Goal: Information Seeking & Learning: Learn about a topic

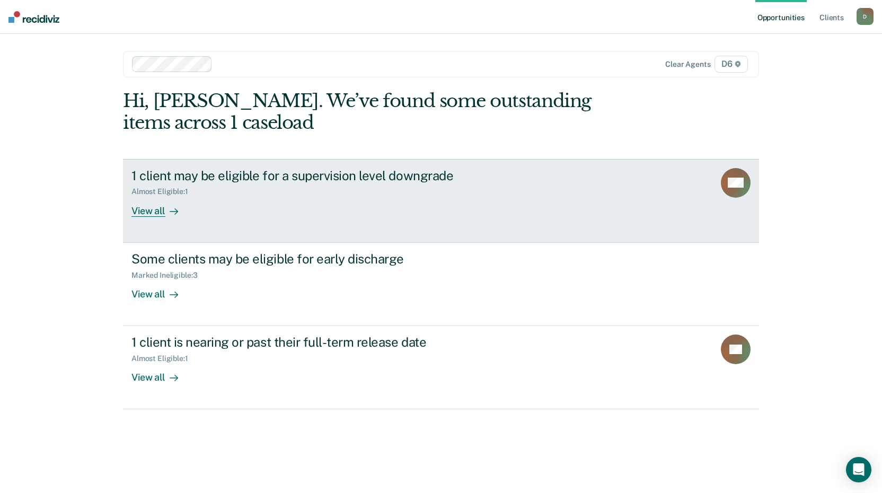
click at [152, 211] on div "View all" at bounding box center [161, 206] width 59 height 21
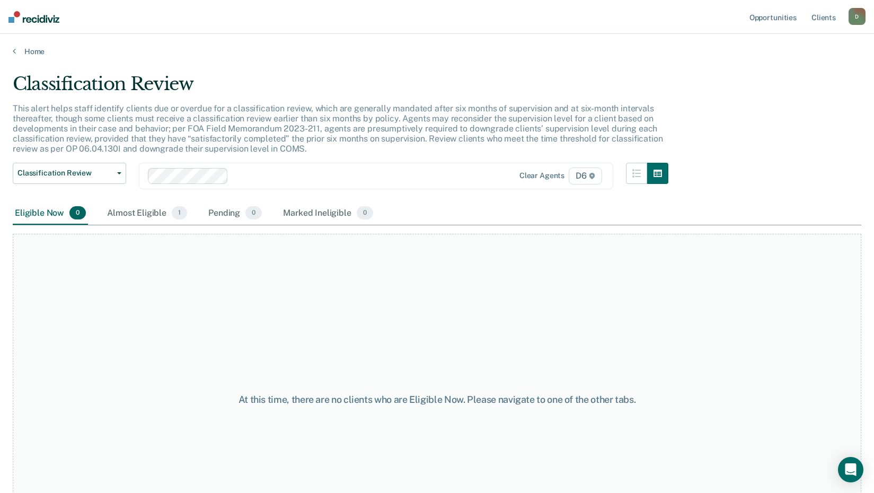
click at [152, 211] on div "Almost Eligible 1" at bounding box center [147, 213] width 84 height 23
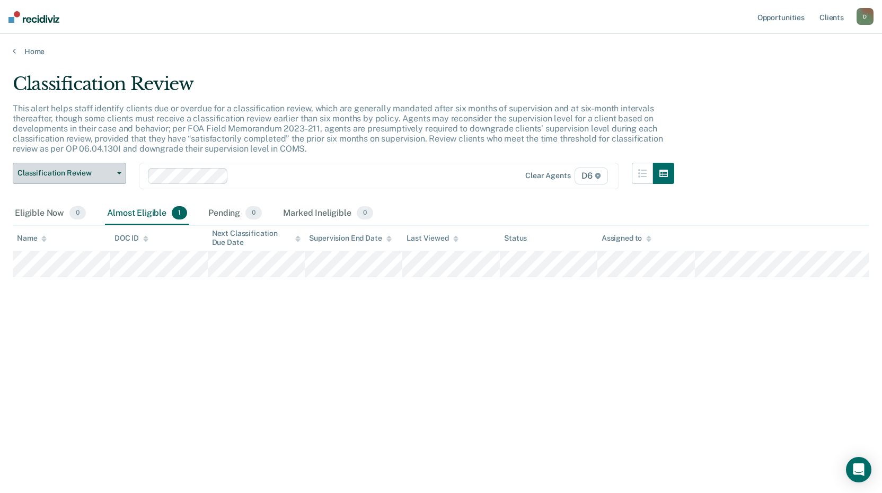
click at [115, 171] on button "Classification Review" at bounding box center [69, 173] width 113 height 21
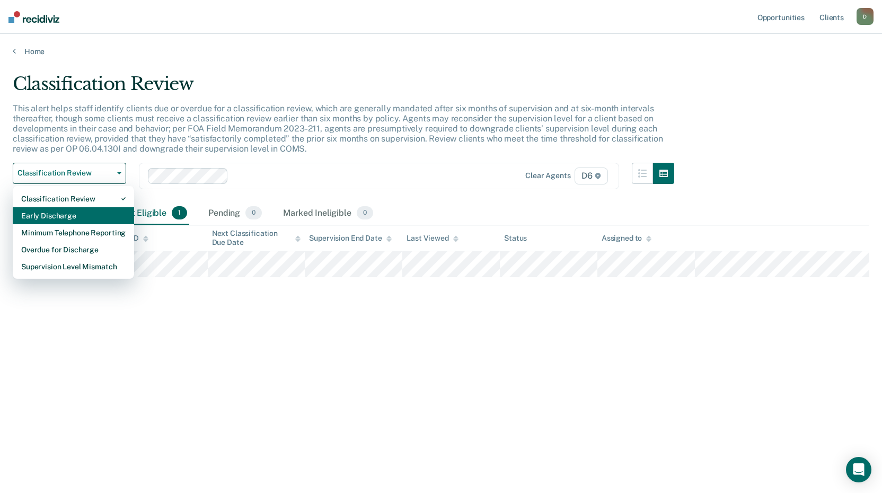
click at [80, 213] on div "Early Discharge" at bounding box center [73, 215] width 104 height 17
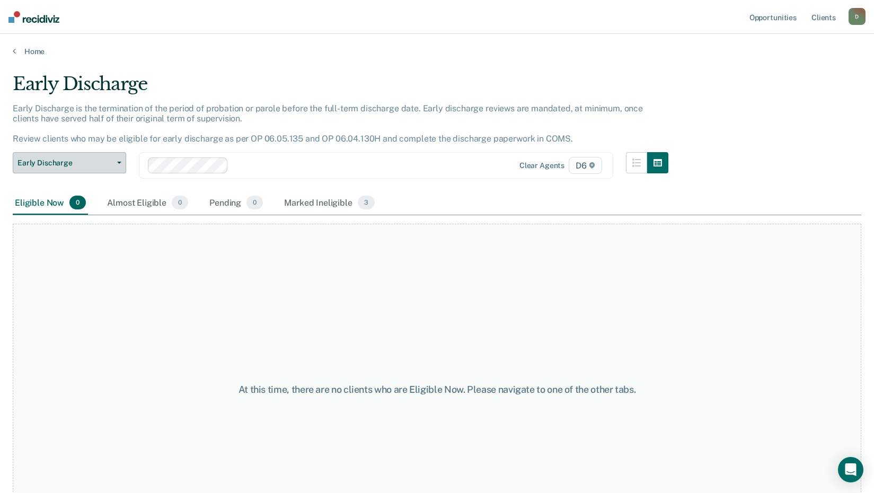
click at [118, 163] on icon "button" at bounding box center [119, 163] width 4 height 2
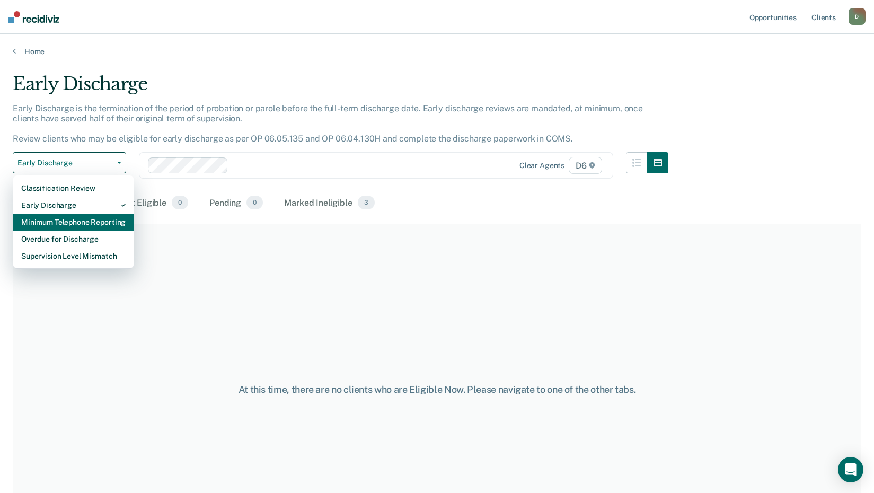
click at [100, 223] on div "Minimum Telephone Reporting" at bounding box center [73, 222] width 104 height 17
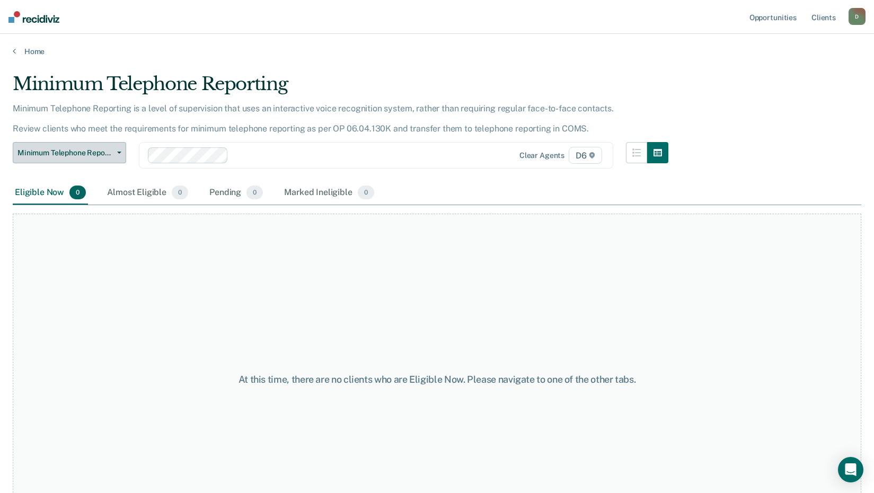
click at [109, 150] on span "Minimum Telephone Reporting" at bounding box center [64, 152] width 95 height 9
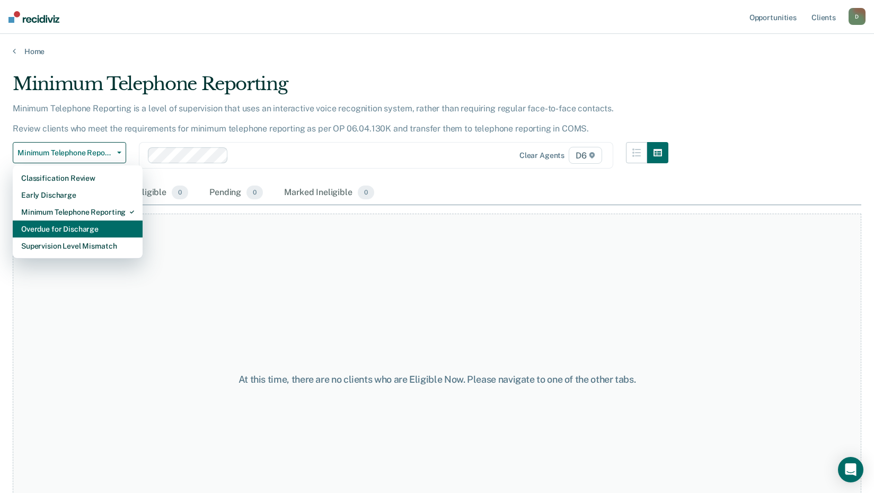
click at [87, 228] on div "Overdue for Discharge" at bounding box center [77, 229] width 113 height 17
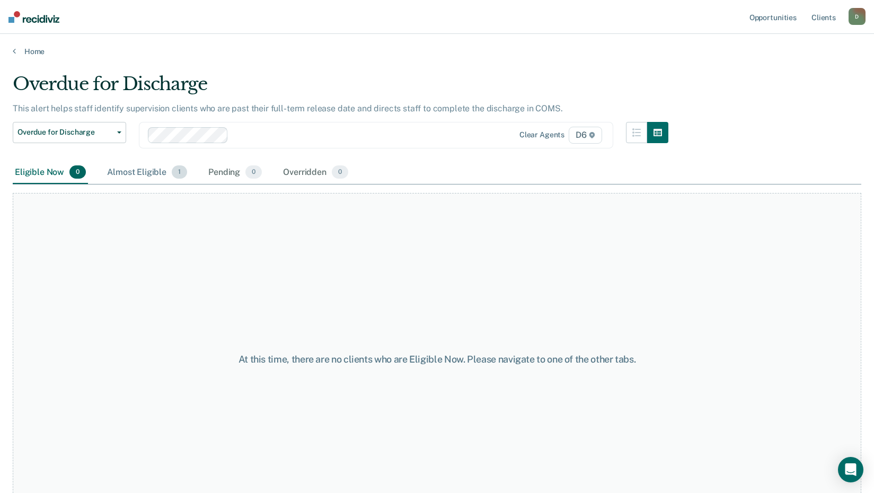
click at [151, 169] on div "Almost Eligible 1" at bounding box center [147, 172] width 84 height 23
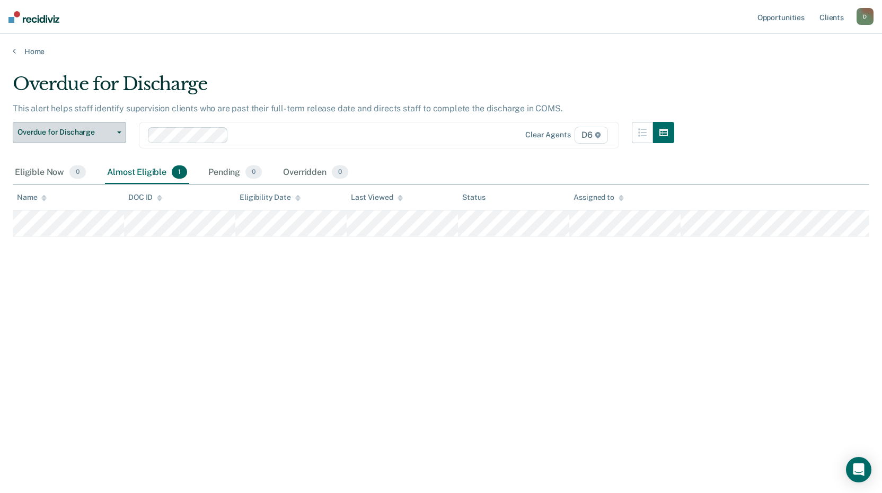
click at [105, 131] on span "Overdue for Discharge" at bounding box center [64, 132] width 95 height 9
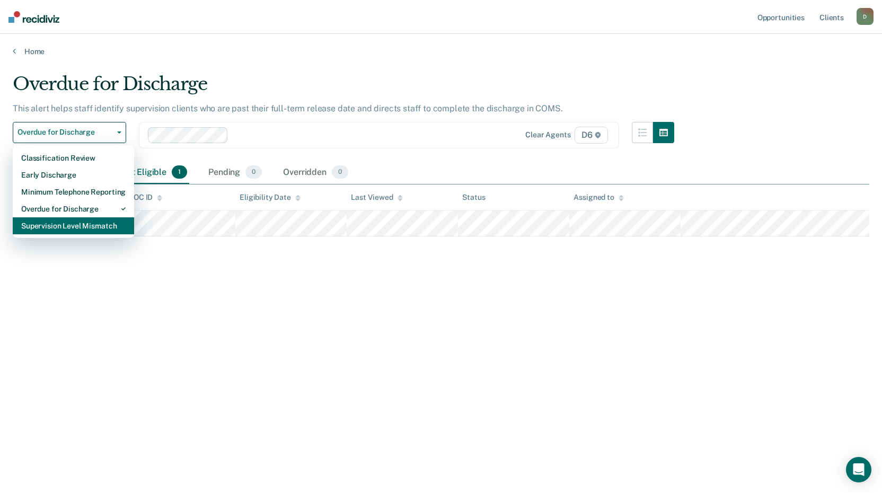
click at [78, 229] on div "Supervision Level Mismatch" at bounding box center [73, 225] width 104 height 17
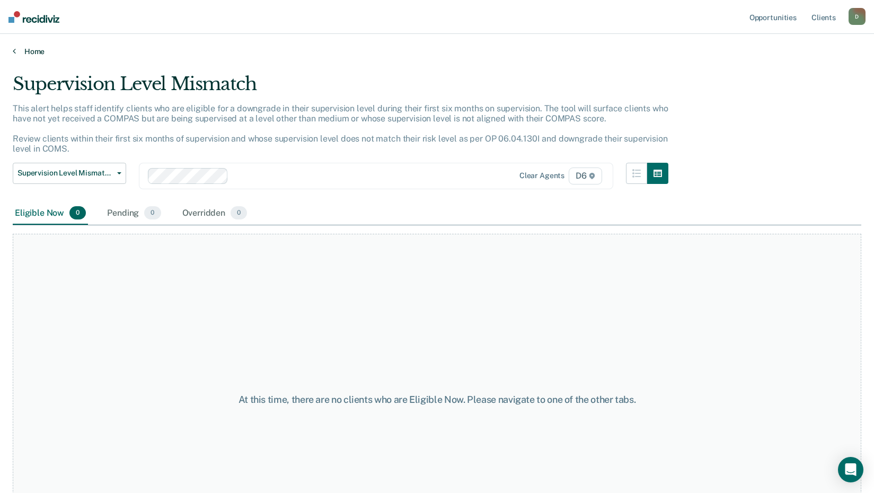
click at [27, 48] on link "Home" at bounding box center [437, 52] width 849 height 10
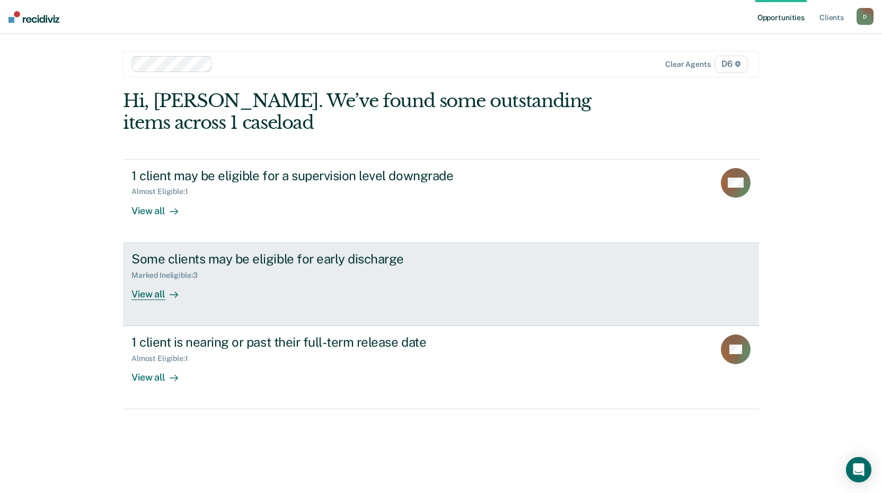
click at [147, 295] on div "View all" at bounding box center [161, 289] width 59 height 21
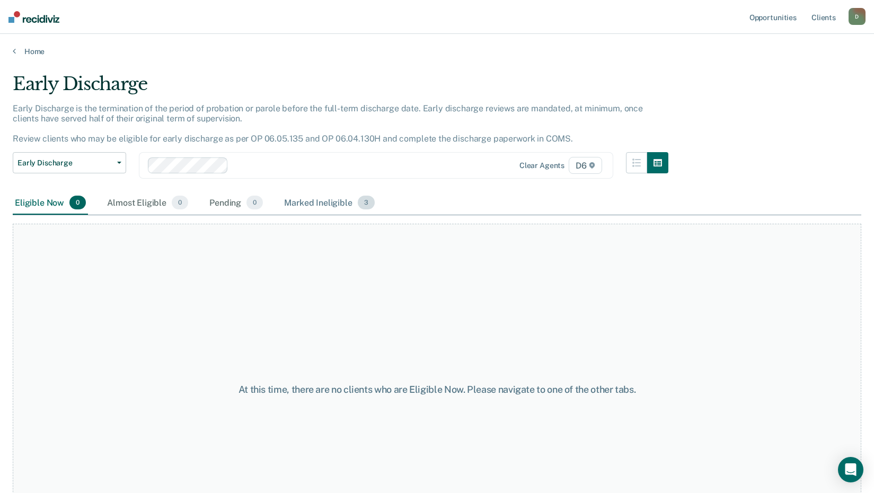
click at [322, 202] on div "Marked Ineligible 3" at bounding box center [329, 202] width 95 height 23
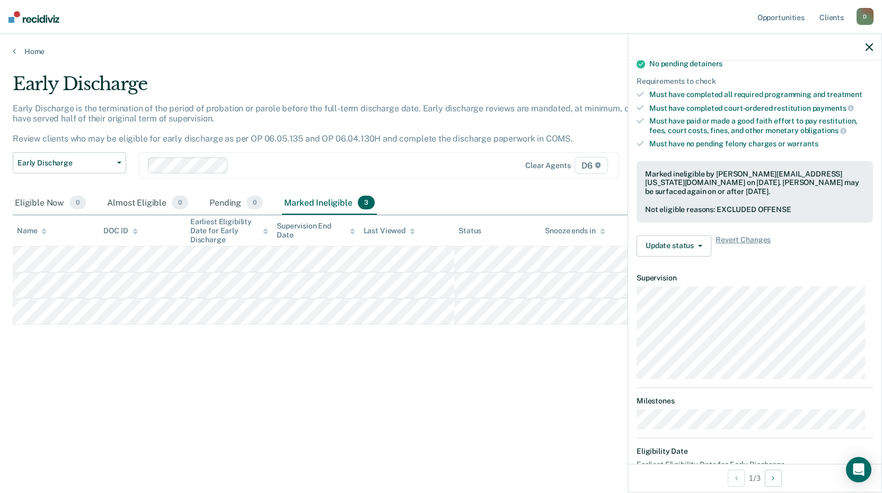
scroll to position [272, 0]
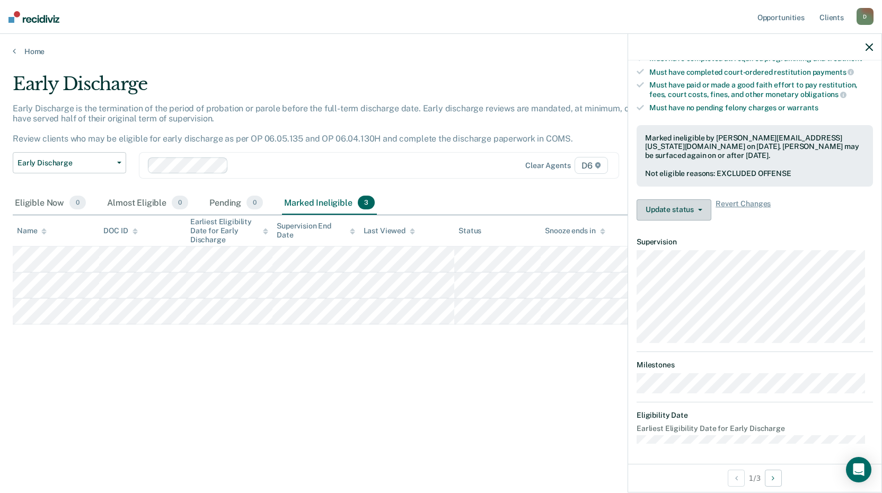
click at [705, 209] on button "Update status" at bounding box center [674, 209] width 75 height 21
click at [496, 354] on div "Early Discharge Early Discharge is the termination of the period of probation o…" at bounding box center [441, 243] width 857 height 340
click at [869, 46] on icon "button" at bounding box center [869, 46] width 7 height 7
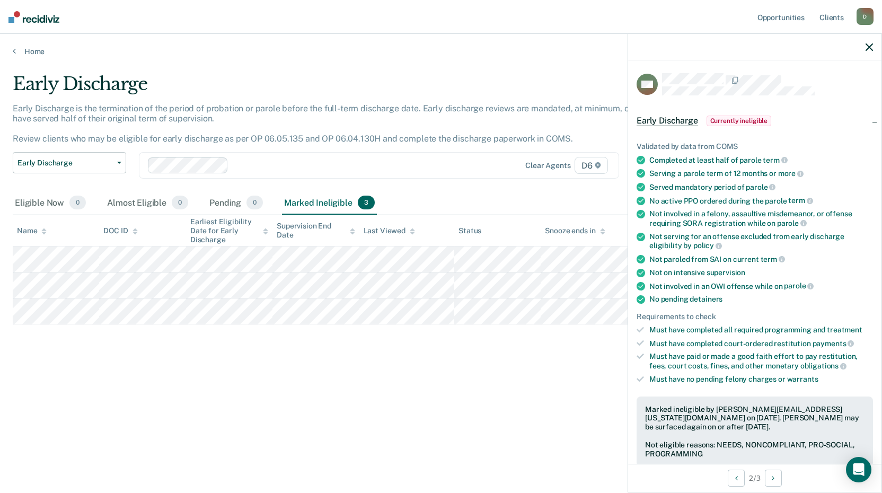
click at [392, 351] on div "Early Discharge Early Discharge is the termination of the period of probation o…" at bounding box center [441, 243] width 857 height 340
click at [866, 47] on icon "button" at bounding box center [869, 46] width 7 height 7
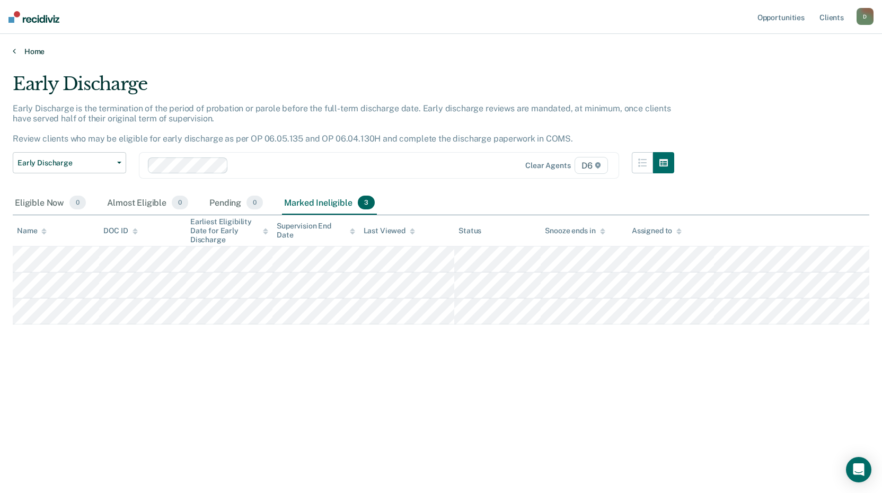
click at [34, 51] on link "Home" at bounding box center [441, 52] width 857 height 10
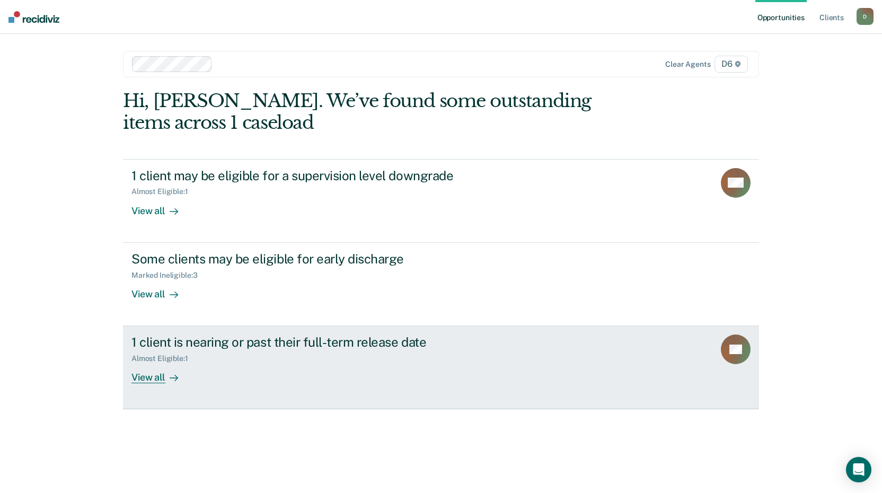
click at [221, 342] on div "1 client is nearing or past their full-term release date" at bounding box center [318, 342] width 372 height 15
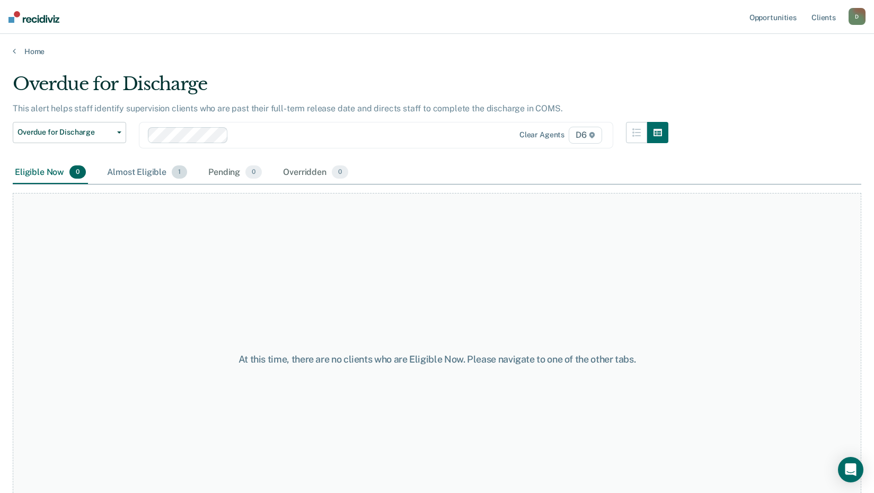
click at [157, 174] on div "Almost Eligible 1" at bounding box center [147, 172] width 84 height 23
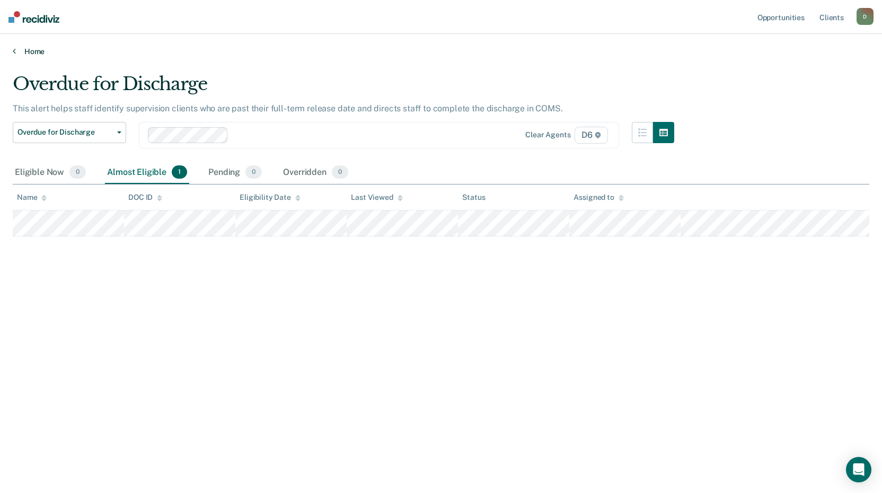
click at [29, 50] on link "Home" at bounding box center [441, 52] width 857 height 10
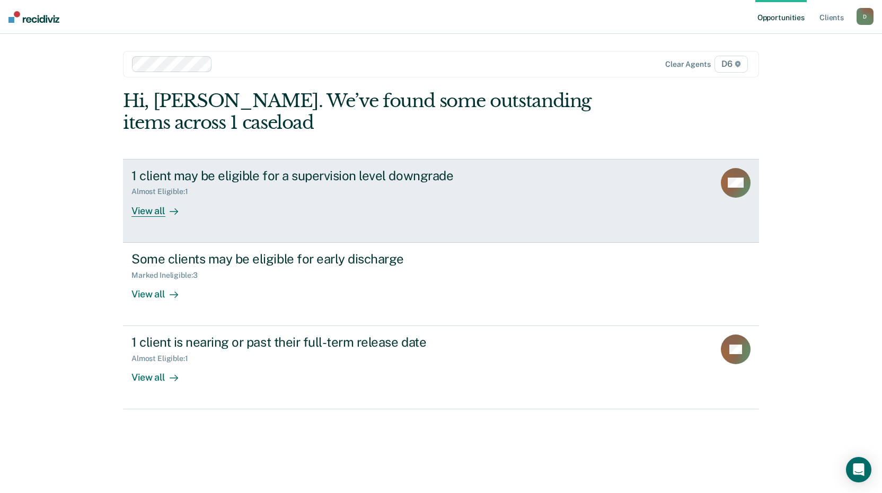
click at [181, 204] on div "View all" at bounding box center [161, 206] width 59 height 21
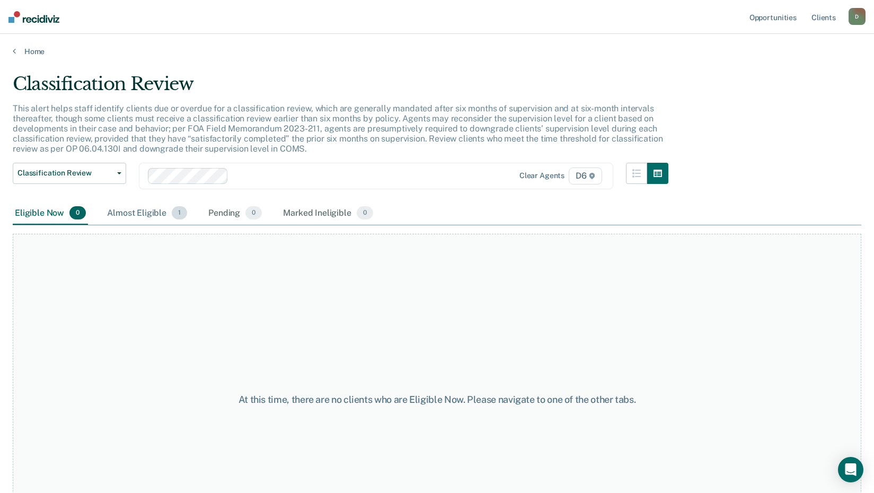
click at [141, 214] on div "Almost Eligible 1" at bounding box center [147, 213] width 84 height 23
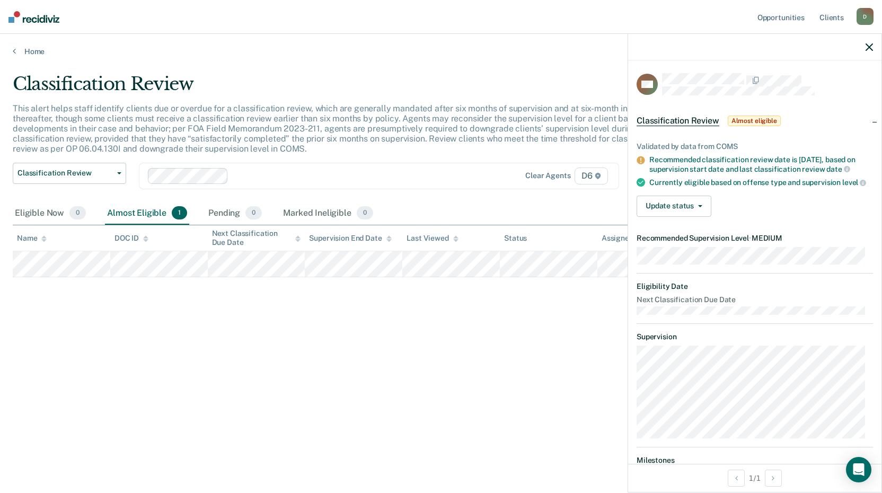
click at [413, 344] on div "Classification Review This alert helps staff identify clients due or overdue fo…" at bounding box center [441, 243] width 857 height 340
click at [868, 49] on icon "button" at bounding box center [869, 46] width 7 height 7
